Goal: Task Accomplishment & Management: Use online tool/utility

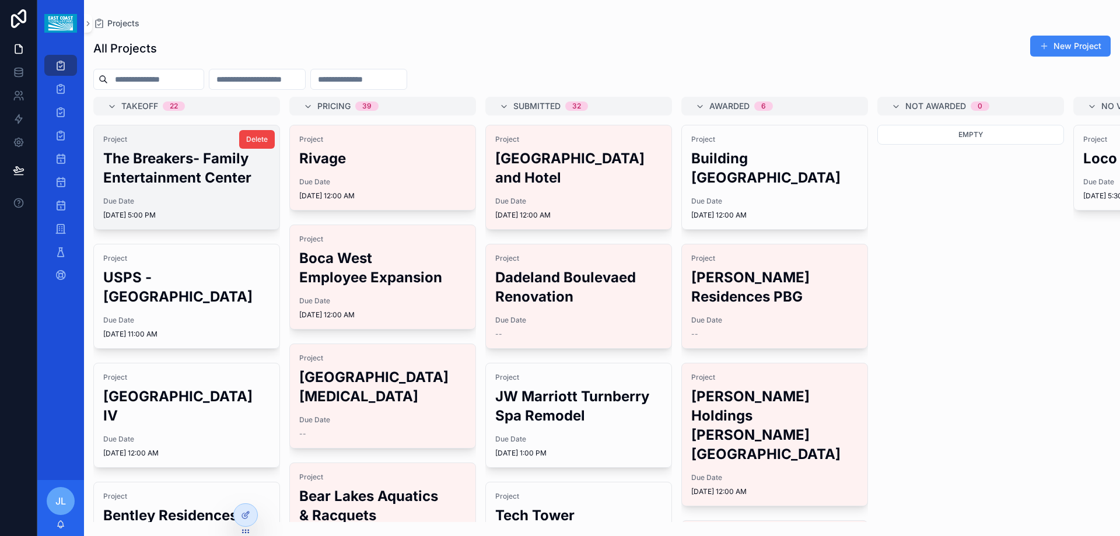
click at [209, 174] on h2 "The Breakers- Family Entertainment Center" at bounding box center [186, 168] width 167 height 39
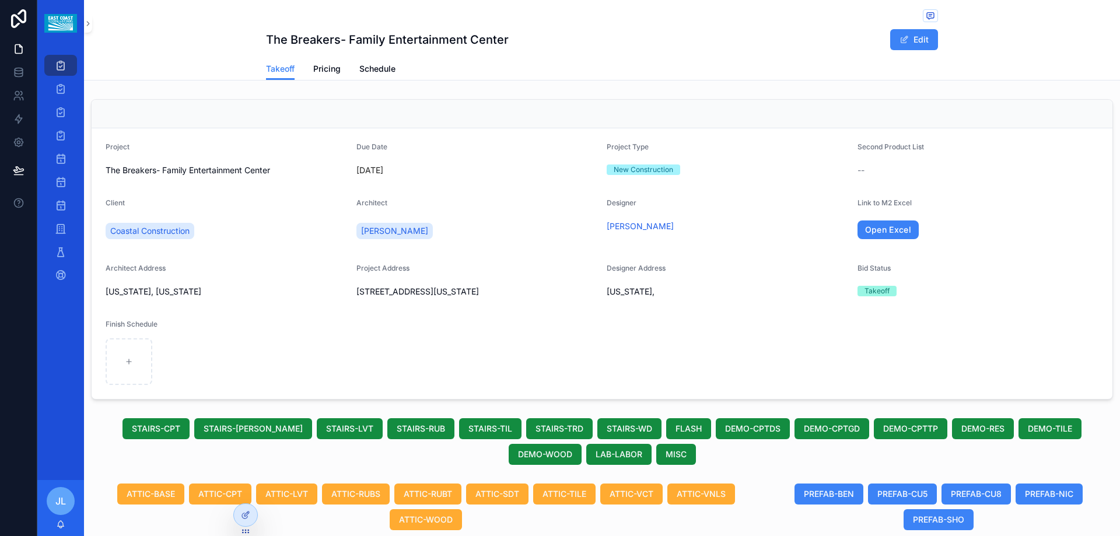
scroll to position [389, 0]
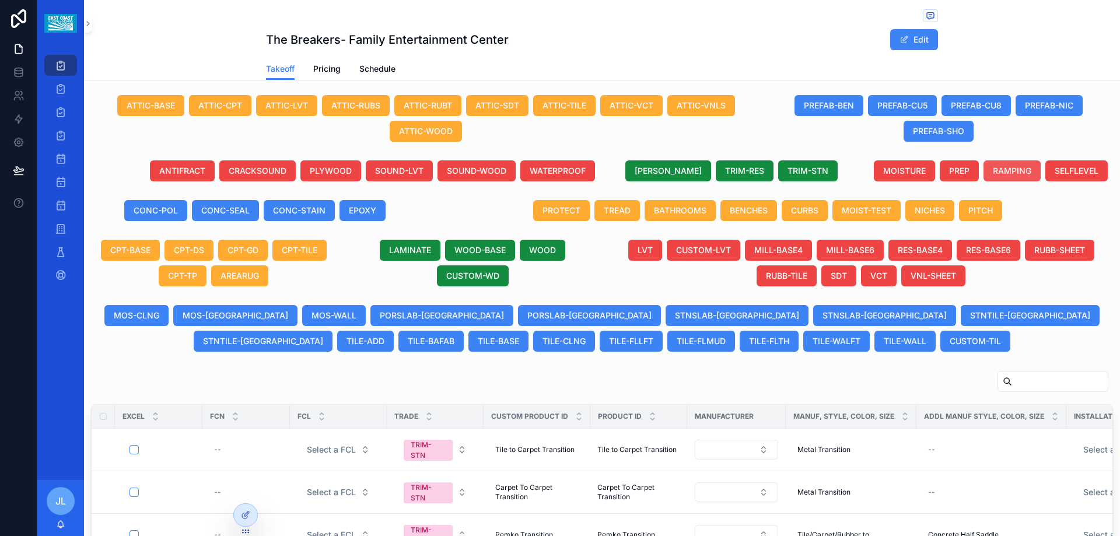
click at [1008, 170] on span "RAMPING" at bounding box center [1012, 171] width 39 height 12
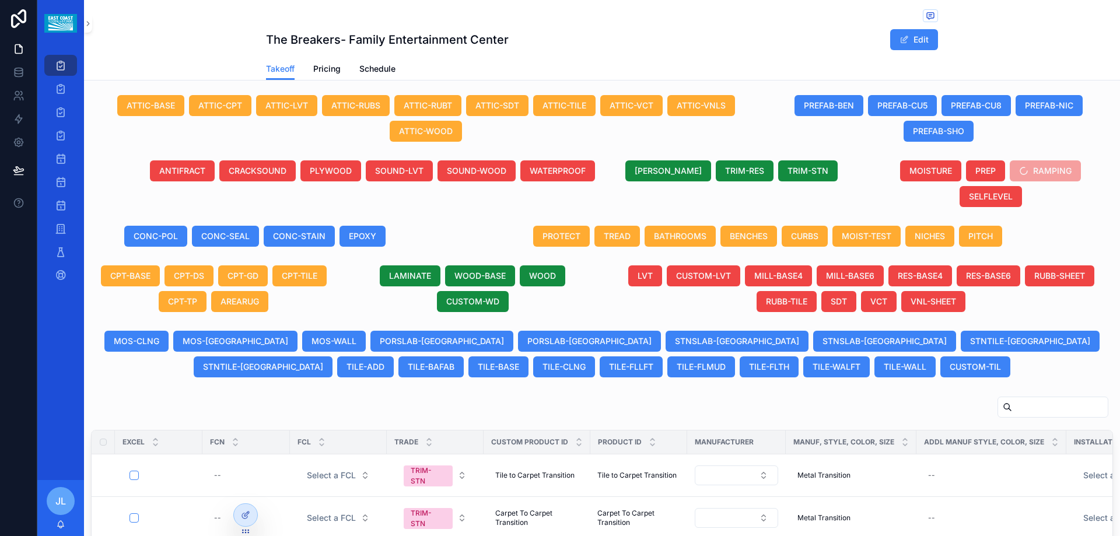
click at [1035, 169] on span "RAMPING" at bounding box center [1045, 172] width 71 height 12
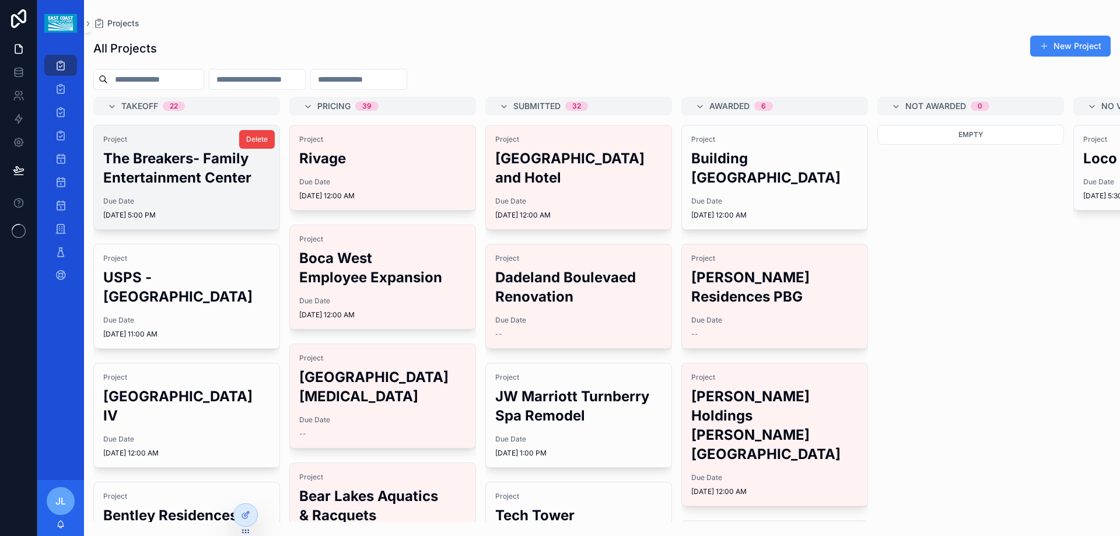
click at [164, 163] on h2 "The Breakers- Family Entertainment Center" at bounding box center [186, 168] width 167 height 39
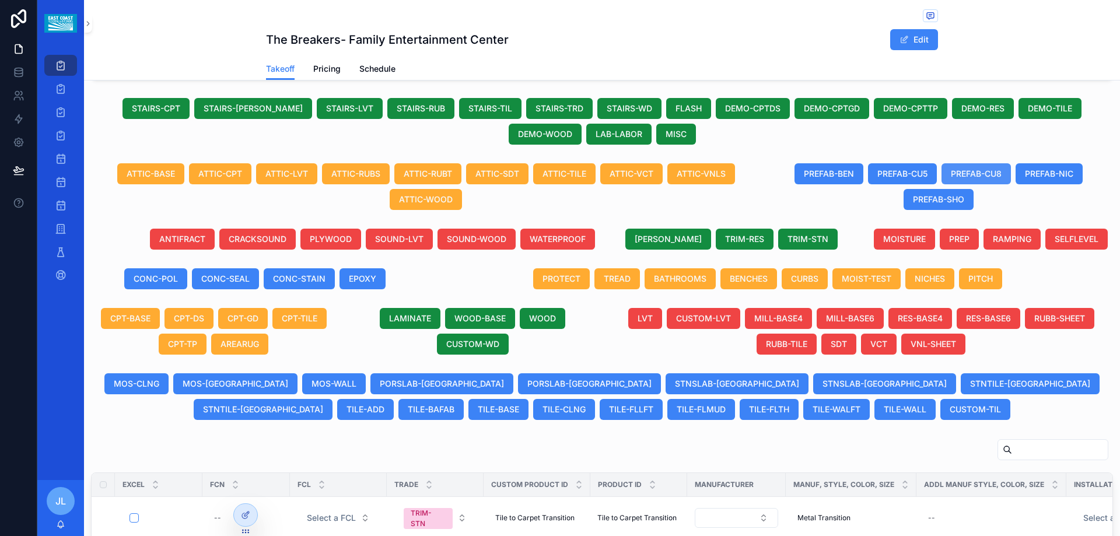
scroll to position [292, 0]
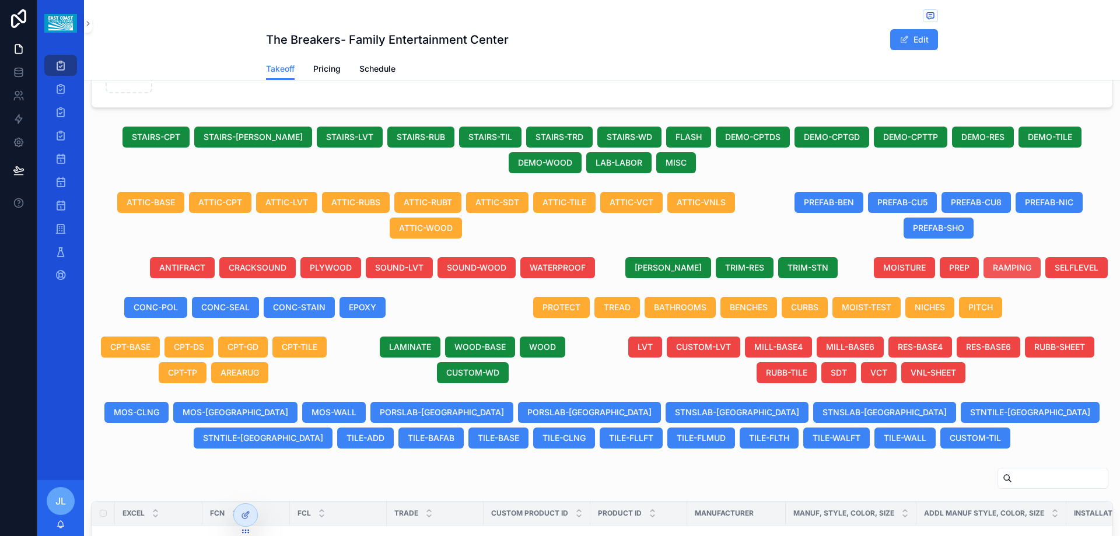
click at [998, 270] on span "RAMPING" at bounding box center [1012, 268] width 39 height 12
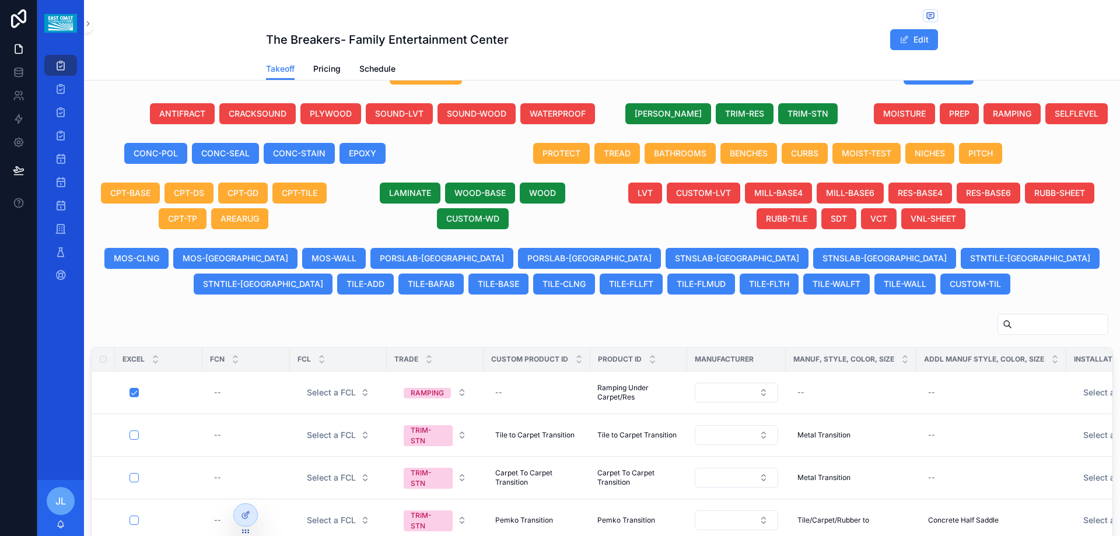
scroll to position [488, 0]
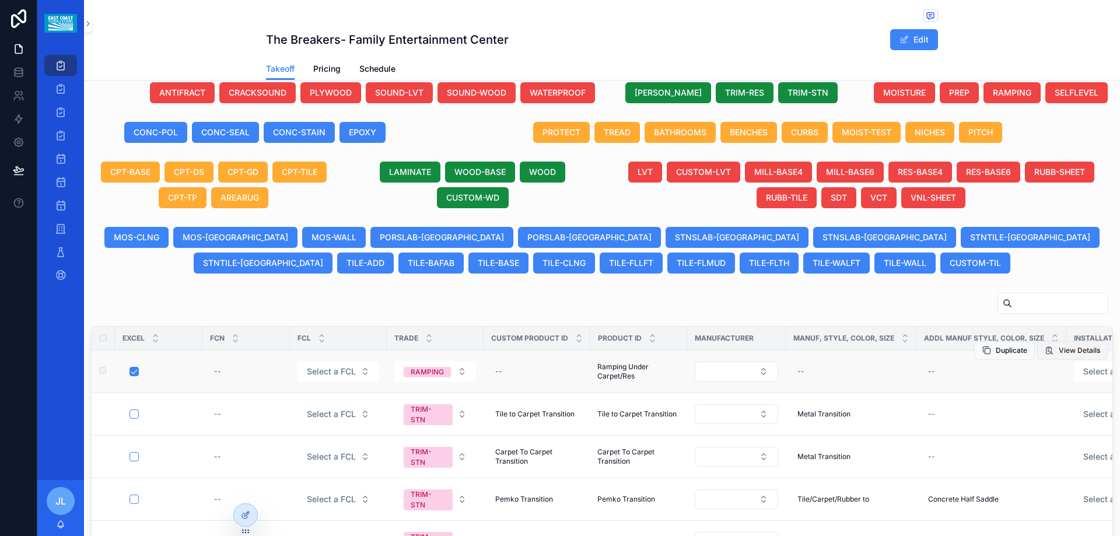
click at [1065, 347] on span "View Details" at bounding box center [1079, 350] width 41 height 9
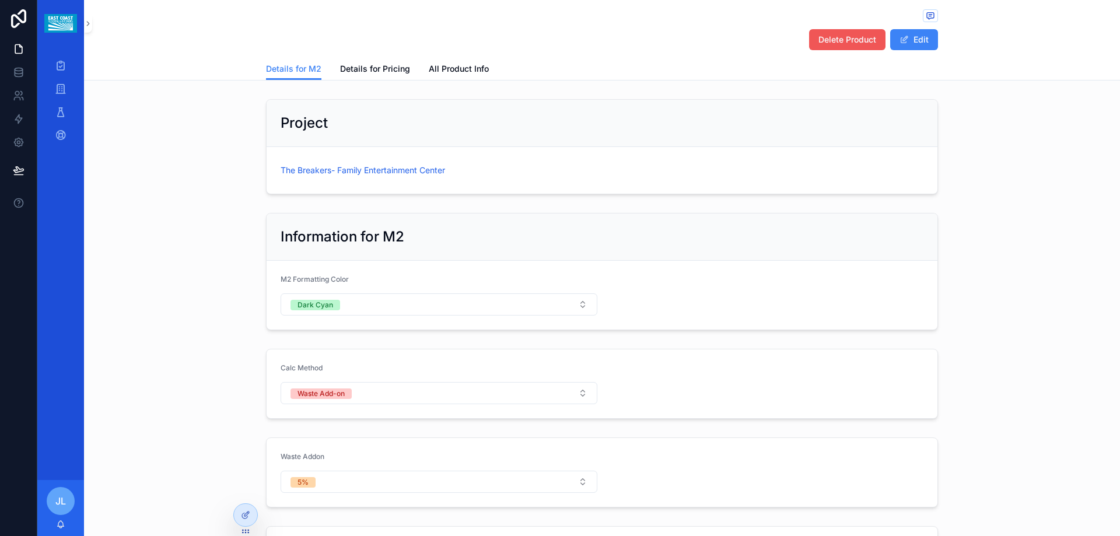
click at [822, 38] on span "Delete Product" at bounding box center [848, 40] width 58 height 12
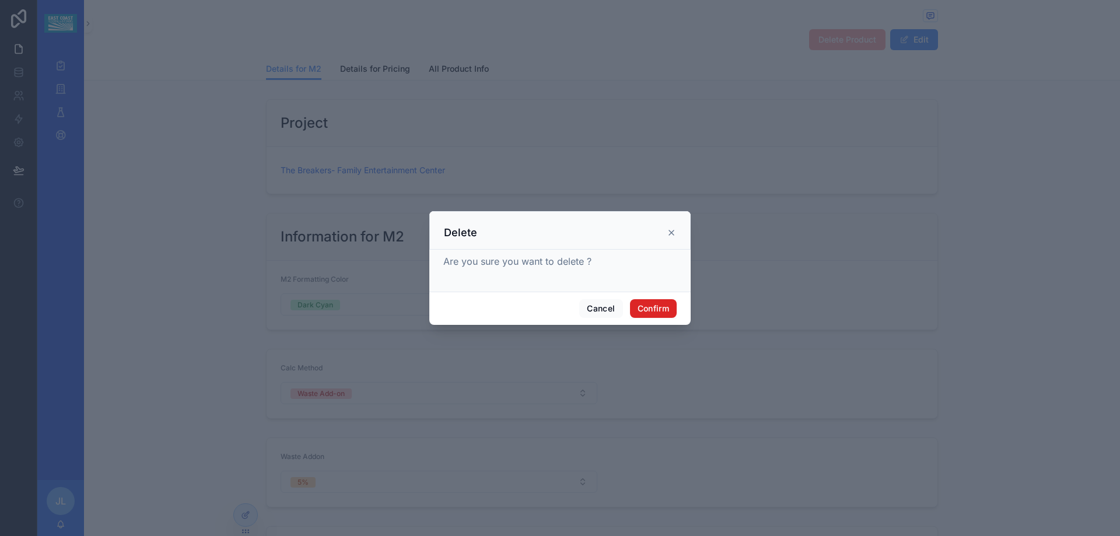
click at [641, 305] on button "Confirm" at bounding box center [653, 308] width 47 height 19
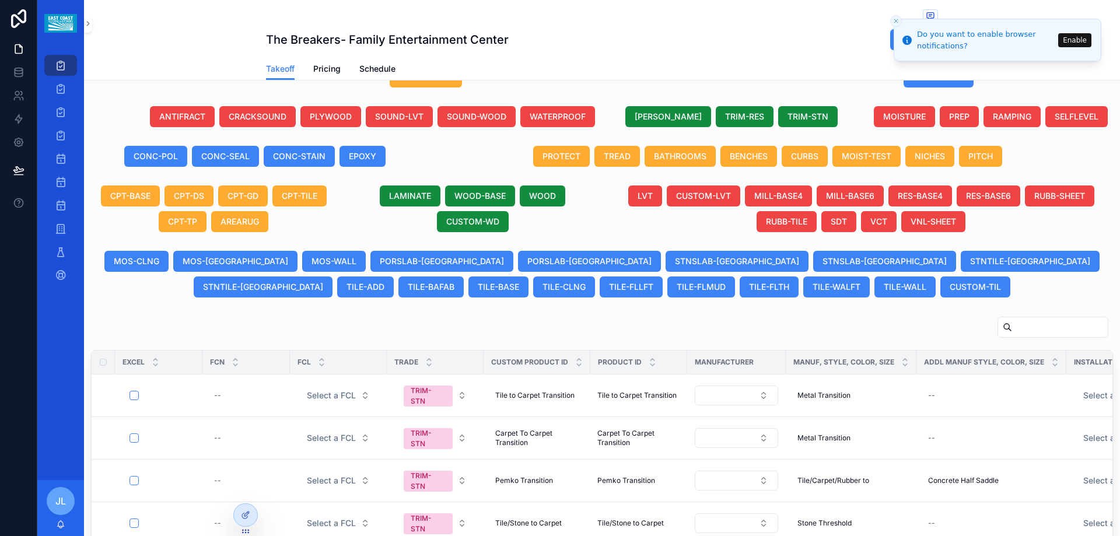
scroll to position [446, 0]
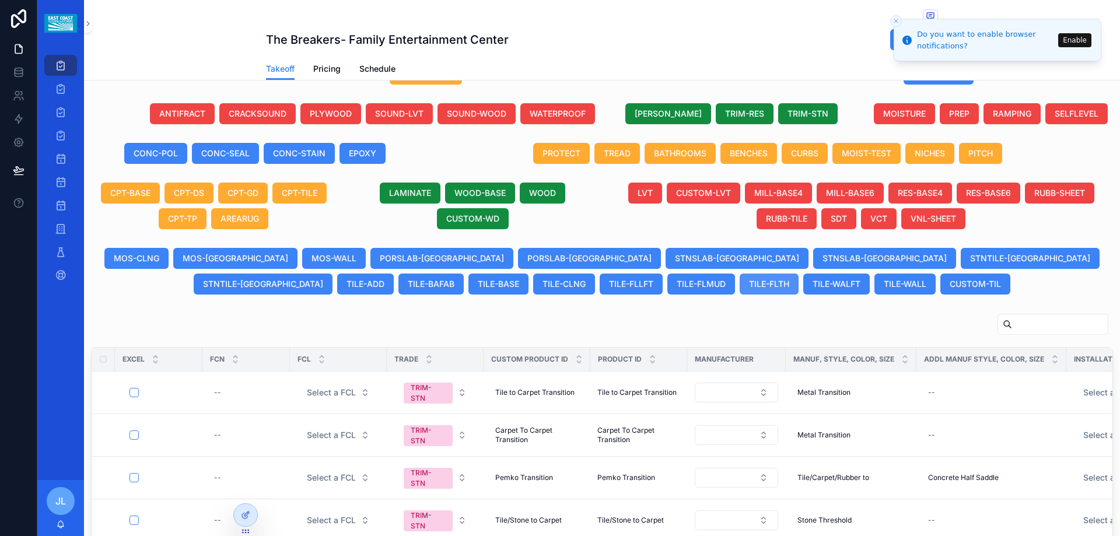
click at [749, 288] on span "TILE-FLTH" at bounding box center [769, 284] width 40 height 12
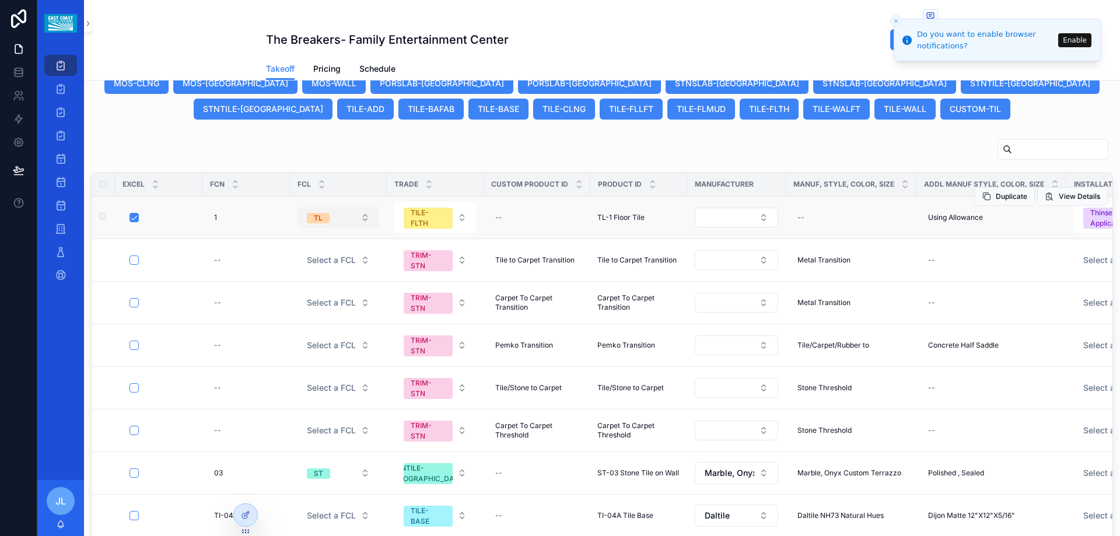
click at [362, 222] on button "TL" at bounding box center [339, 217] width 82 height 21
click at [230, 221] on div "1 1" at bounding box center [246, 217] width 74 height 19
click button "scrollable content" at bounding box center [357, 233] width 14 height 14
drag, startPoint x: 373, startPoint y: 220, endPoint x: 364, endPoint y: 220, distance: 8.8
click at [371, 220] on button "TL" at bounding box center [339, 217] width 82 height 21
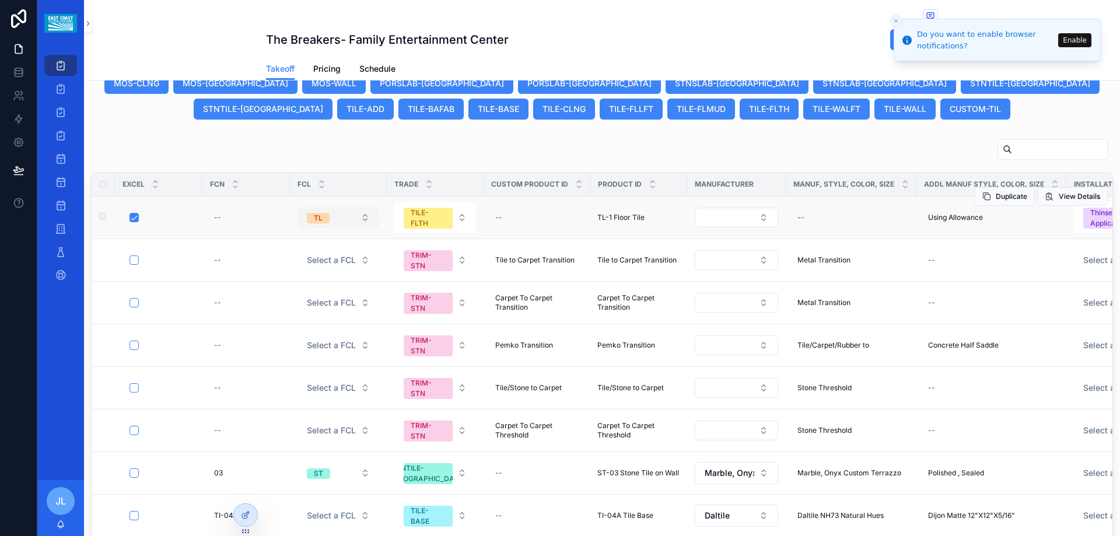
click at [364, 219] on button "TL" at bounding box center [339, 217] width 82 height 21
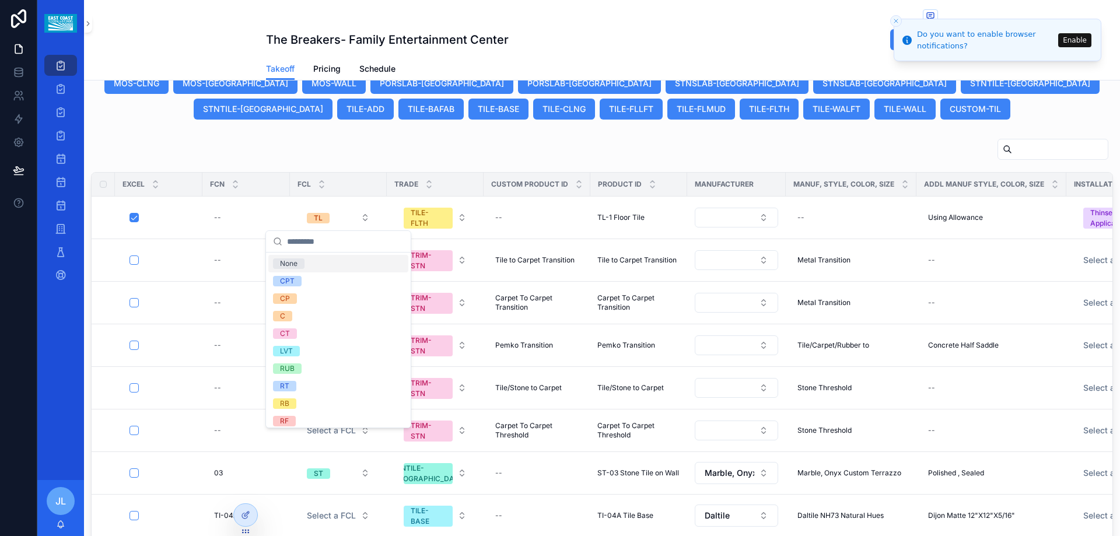
click at [295, 265] on div "None" at bounding box center [289, 263] width 18 height 11
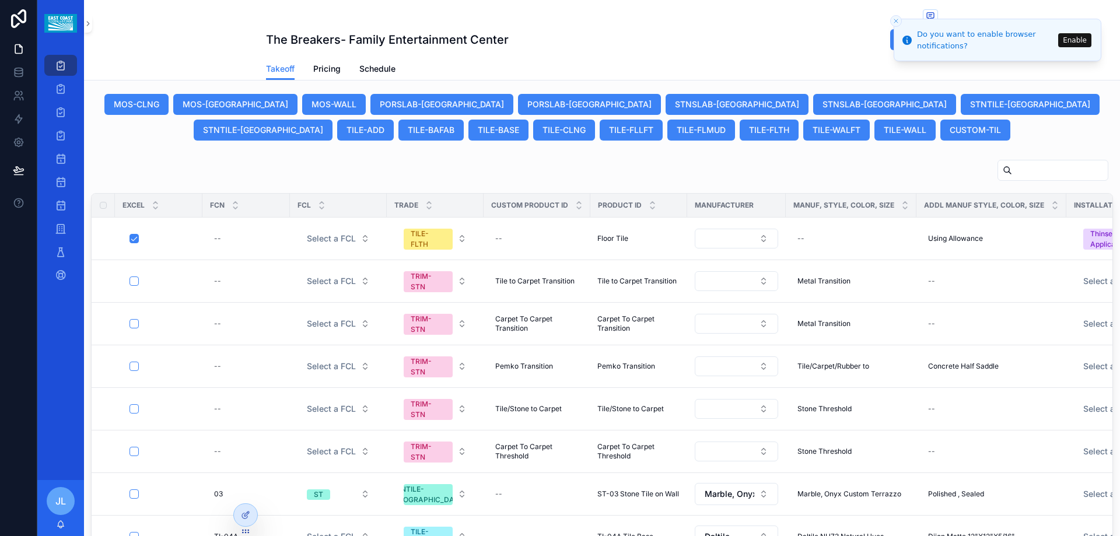
scroll to position [642, 0]
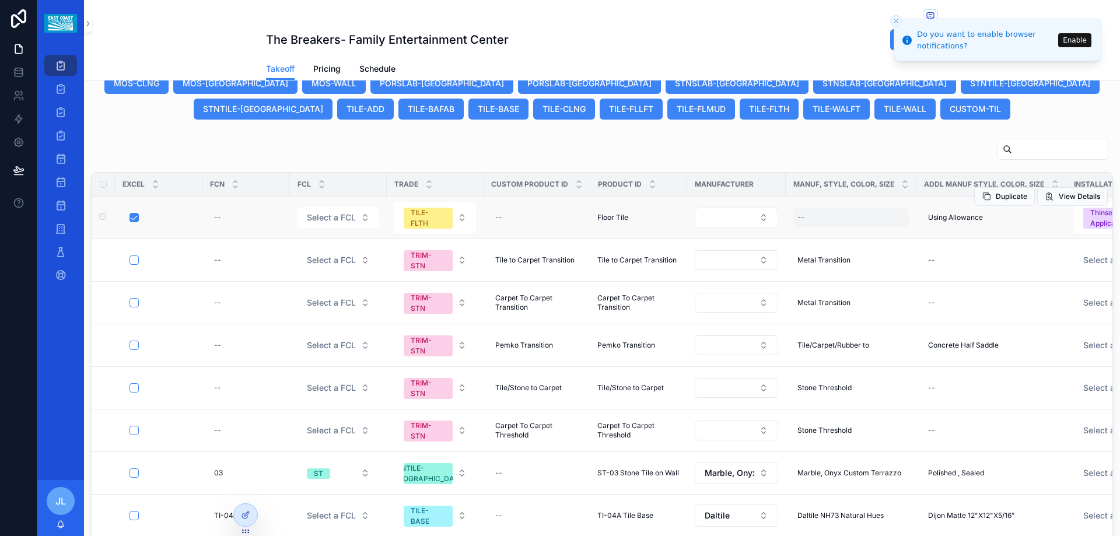
click at [829, 218] on div "--" at bounding box center [851, 217] width 117 height 19
type input "**********"
click button "scrollable content" at bounding box center [939, 233] width 14 height 14
click at [829, 218] on span "Terracotta Tile at Stairs" at bounding box center [837, 217] width 78 height 9
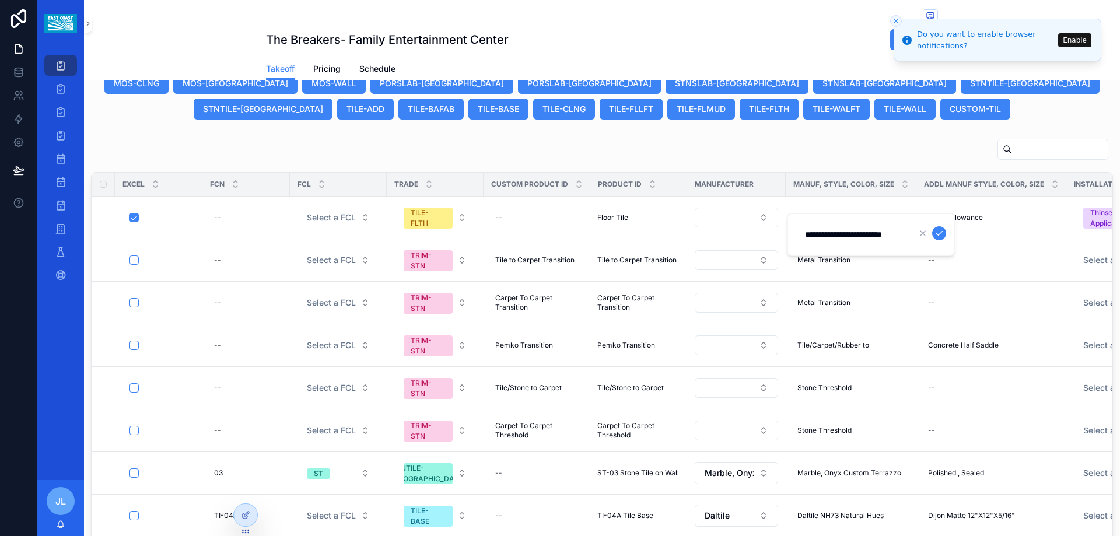
type input "**********"
click at [951, 218] on span "Using Allowance" at bounding box center [955, 217] width 55 height 9
drag, startPoint x: 1010, startPoint y: 236, endPoint x: 927, endPoint y: 238, distance: 82.9
click at [927, 238] on form "**********" at bounding box center [1001, 234] width 149 height 22
type input "******"
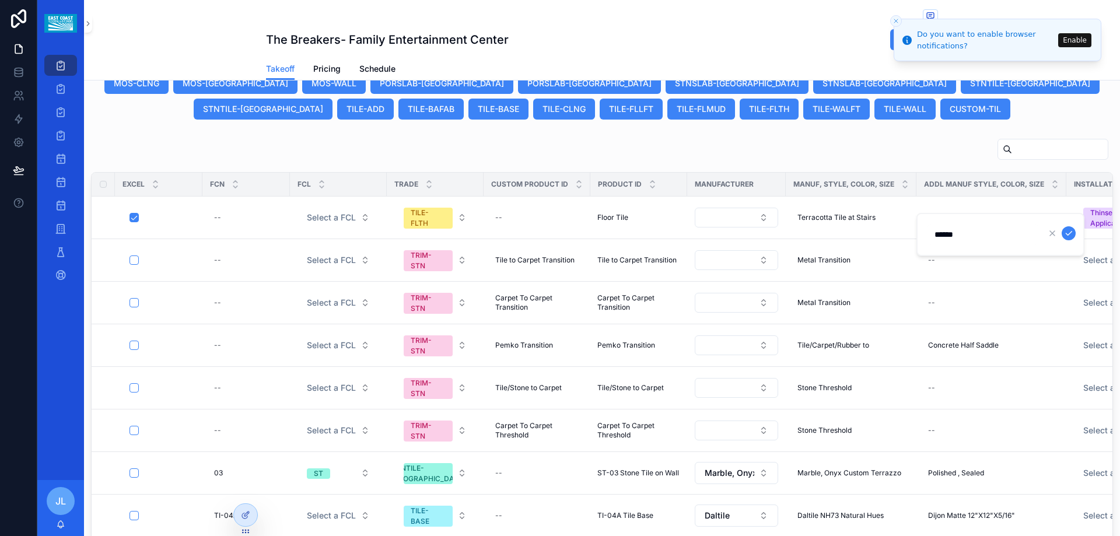
click button "scrollable content" at bounding box center [1069, 233] width 14 height 14
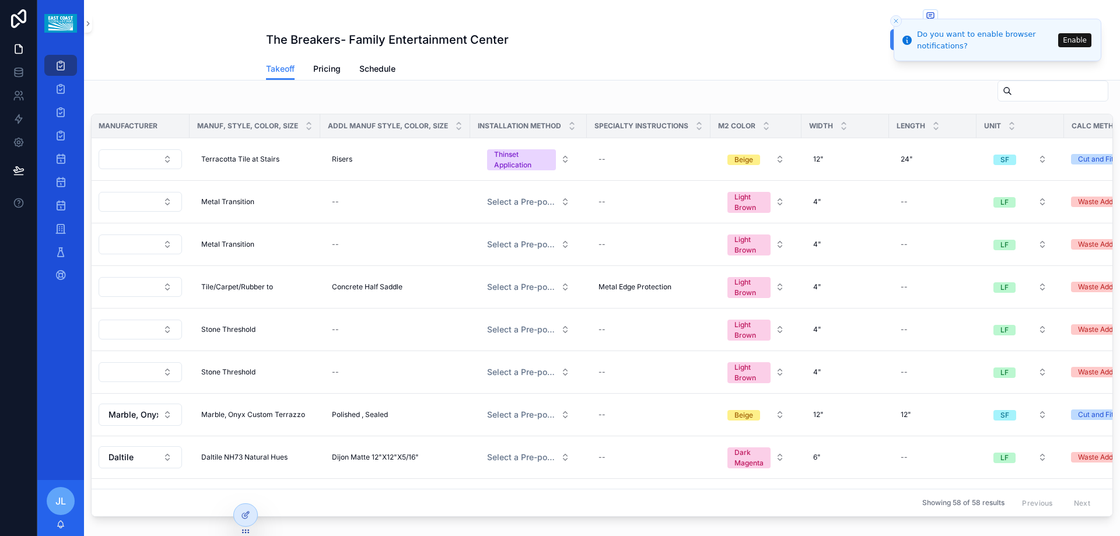
scroll to position [0, 602]
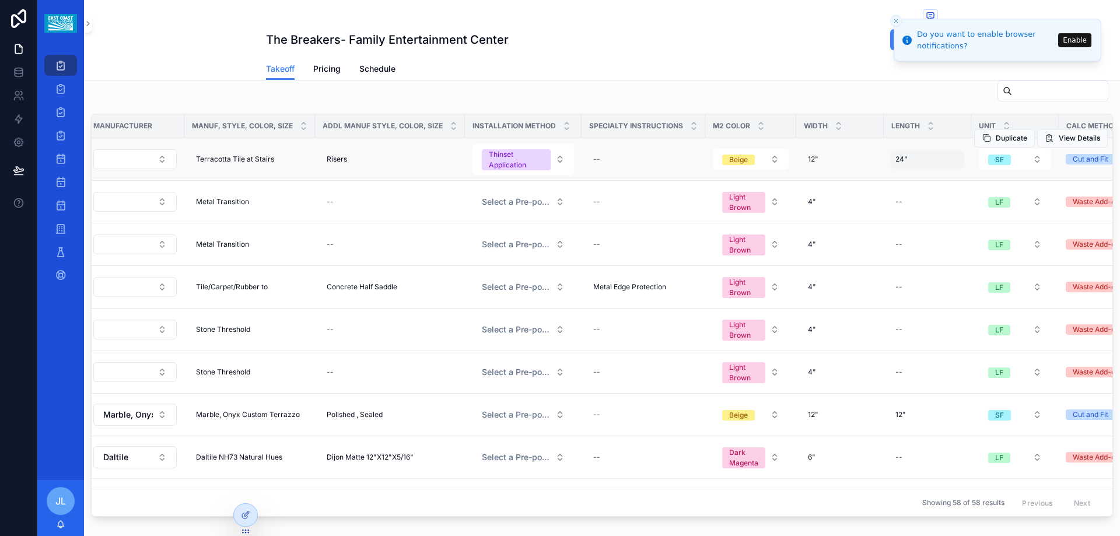
click at [898, 162] on span "24"" at bounding box center [902, 159] width 12 height 9
drag, startPoint x: 920, startPoint y: 173, endPoint x: 889, endPoint y: 183, distance: 32.3
click at [889, 183] on div "***" at bounding box center [967, 176] width 168 height 43
type input "***"
click button "scrollable content" at bounding box center [1035, 175] width 14 height 14
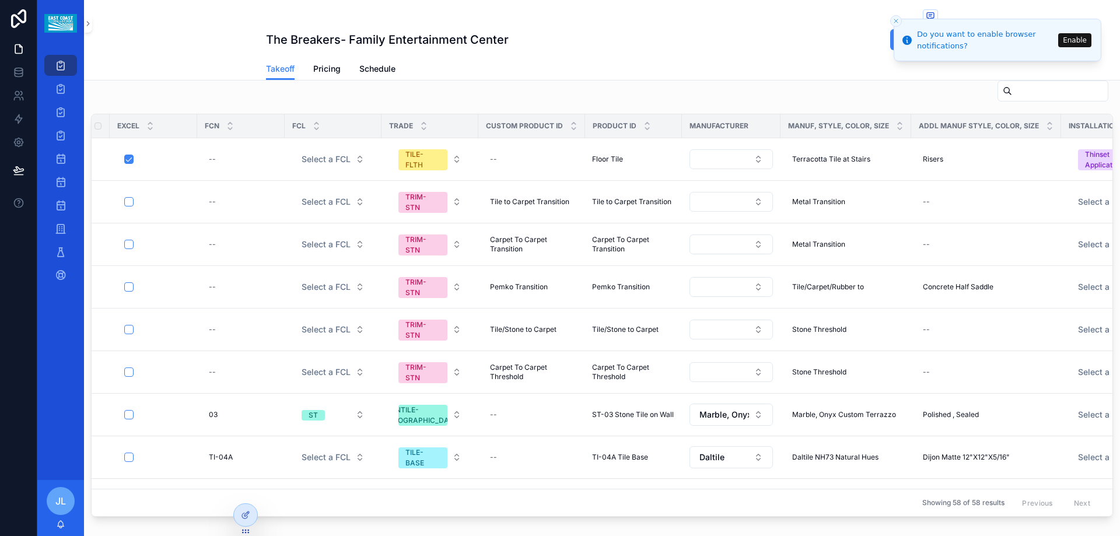
scroll to position [0, 0]
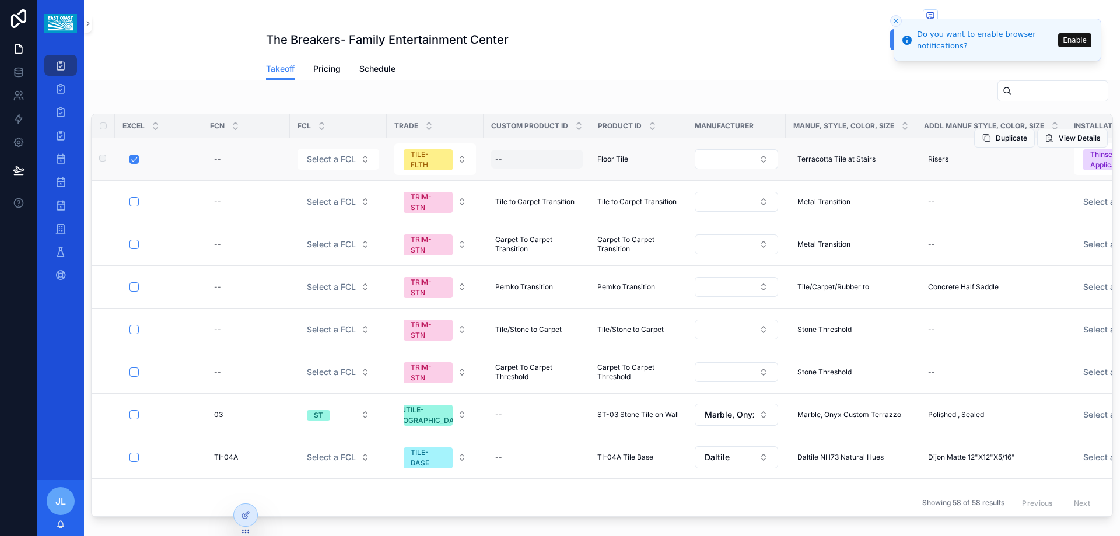
click at [542, 166] on div "--" at bounding box center [537, 159] width 93 height 19
type input "**********"
click button "scrollable content" at bounding box center [638, 175] width 14 height 14
click at [865, 162] on span "Terracotta Tile at Stairs" at bounding box center [837, 159] width 78 height 9
drag, startPoint x: 898, startPoint y: 179, endPoint x: 875, endPoint y: 179, distance: 23.3
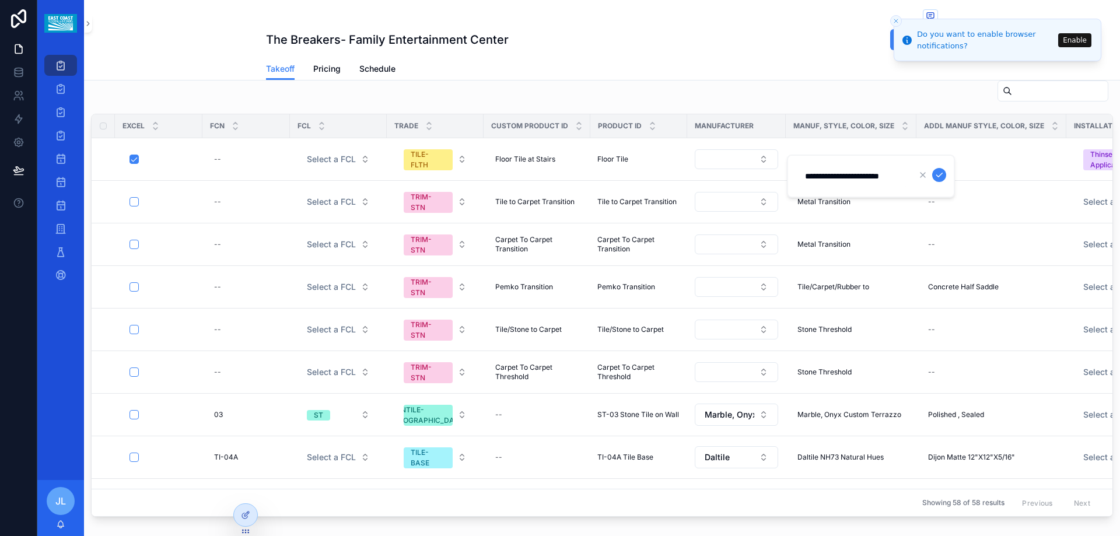
click at [875, 179] on input "**********" at bounding box center [853, 176] width 111 height 16
click at [834, 88] on div "scrollable content" at bounding box center [602, 93] width 1022 height 27
click at [857, 163] on span "Terracotta Tile at Stairs" at bounding box center [837, 159] width 78 height 9
drag, startPoint x: 901, startPoint y: 177, endPoint x: 805, endPoint y: 179, distance: 96.9
click at [805, 179] on input "**********" at bounding box center [853, 176] width 111 height 16
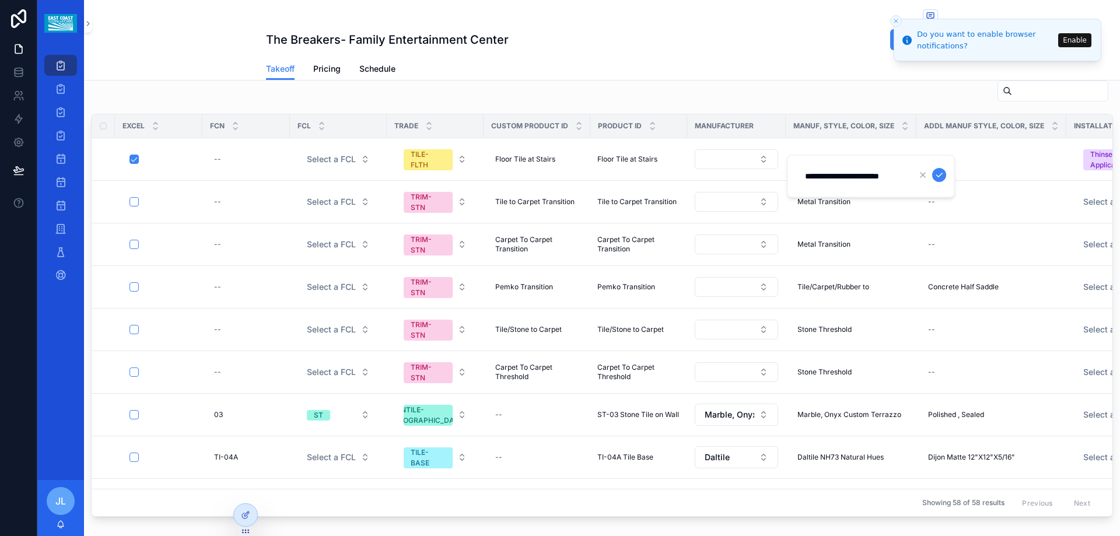
click at [801, 90] on div "scrollable content" at bounding box center [602, 93] width 1022 height 27
